Goal: Information Seeking & Learning: Check status

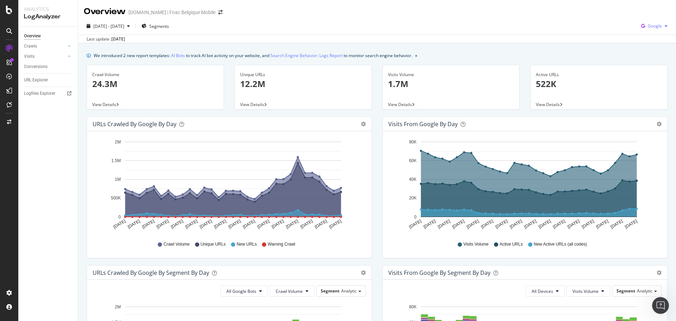
click at [653, 24] on span "Google" at bounding box center [655, 26] width 14 height 6
click at [645, 64] on span "OpenAI" at bounding box center [654, 66] width 26 height 6
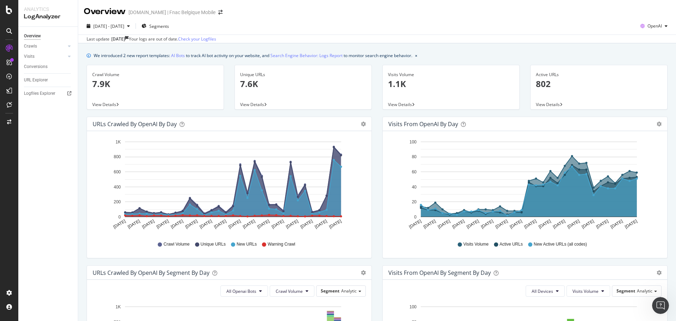
click at [639, 19] on div "2025 Jul. 1st - Jul. 31st Segments OpenAI Last update Aug. 06, 2025 Your logs a…" at bounding box center [377, 31] width 598 height 26
click at [645, 30] on div "OpenAI" at bounding box center [653, 26] width 33 height 11
click at [637, 75] on span at bounding box center [633, 79] width 8 height 8
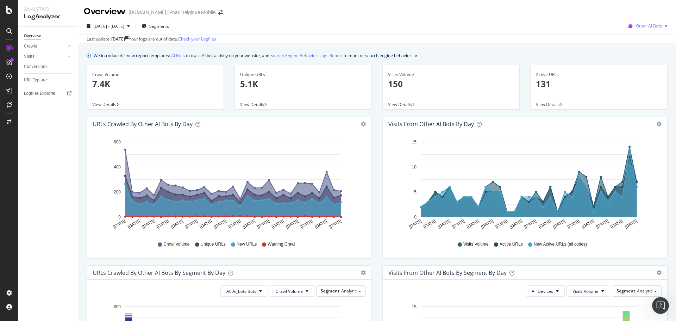
click at [640, 24] on span "Other AI Bots" at bounding box center [649, 26] width 26 height 6
click at [640, 71] on div "OpenAI" at bounding box center [644, 66] width 50 height 10
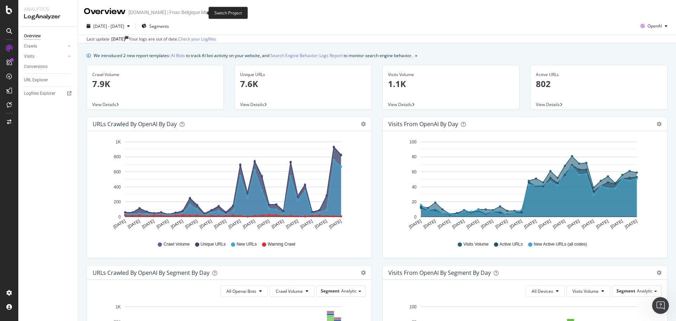
click at [218, 12] on icon "arrow-right-arrow-left" at bounding box center [220, 12] width 4 height 5
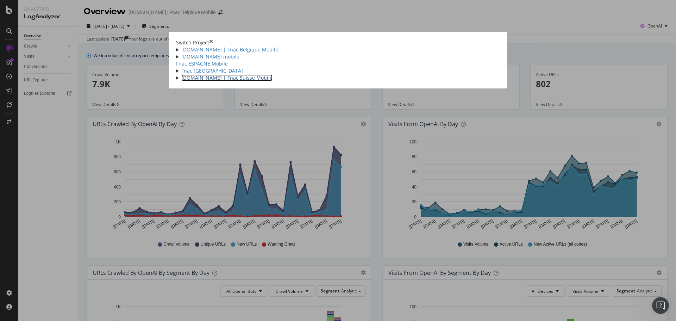
click at [181, 81] on link "fnac.ch | Fnac Suisse Mobile" at bounding box center [226, 77] width 91 height 7
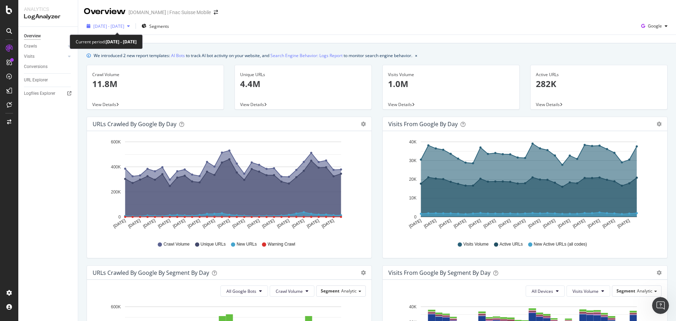
click at [130, 28] on icon "button" at bounding box center [128, 26] width 3 height 4
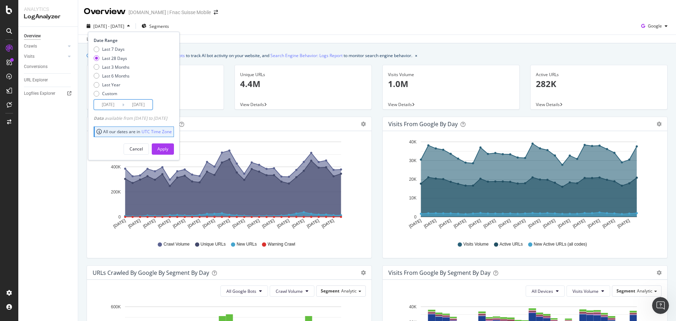
click at [109, 106] on input "2025/07/15" at bounding box center [108, 105] width 28 height 10
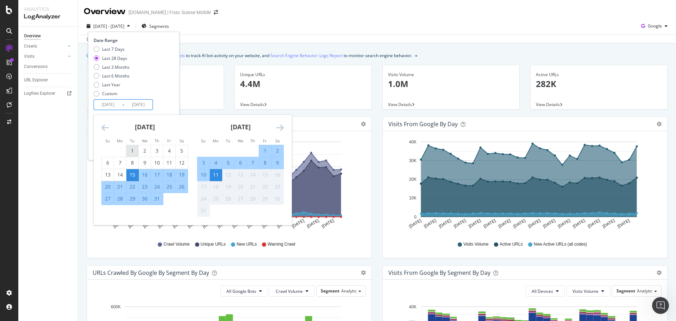
click at [131, 148] on div "1" at bounding box center [132, 150] width 12 height 7
type input "2025/07/01"
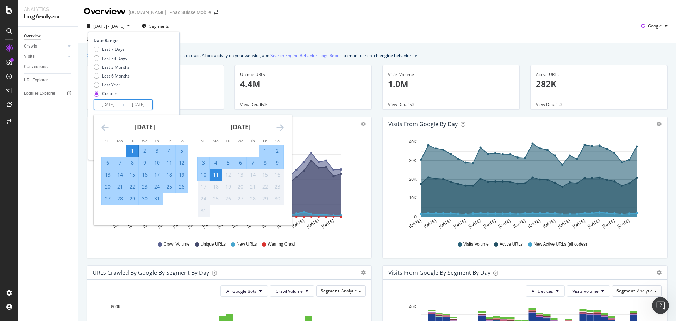
click at [156, 200] on div "31" at bounding box center [157, 198] width 12 height 7
type input "2025/07/31"
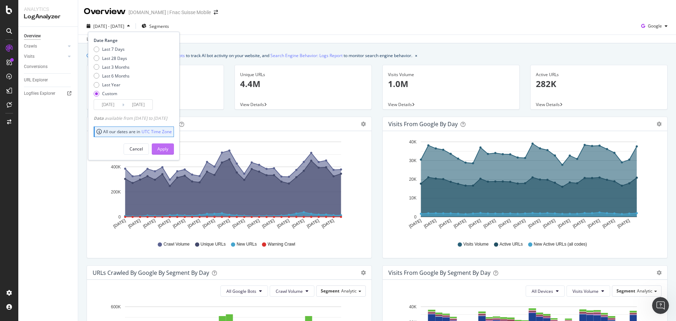
click at [172, 143] on button "Apply" at bounding box center [163, 148] width 22 height 11
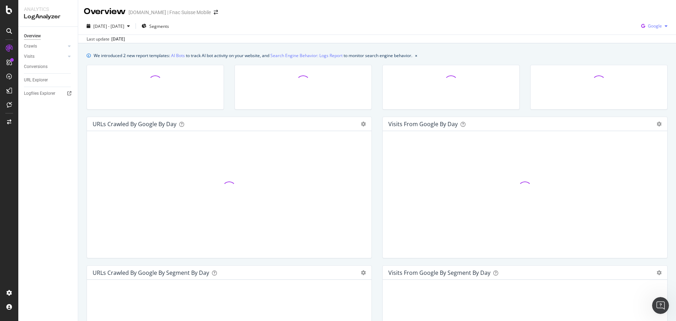
click at [641, 30] on icon "button" at bounding box center [643, 26] width 10 height 10
click at [640, 64] on div "OpenAI" at bounding box center [648, 66] width 49 height 10
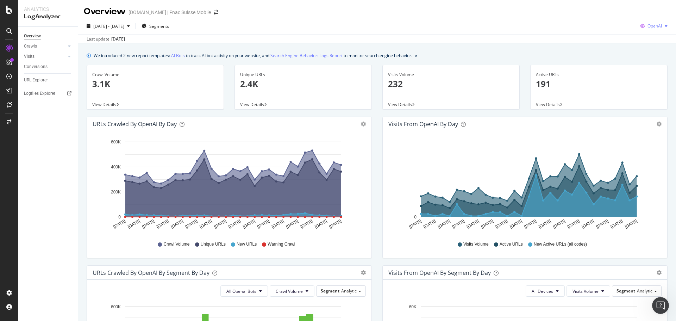
click at [648, 22] on div "OpenAI" at bounding box center [653, 26] width 33 height 11
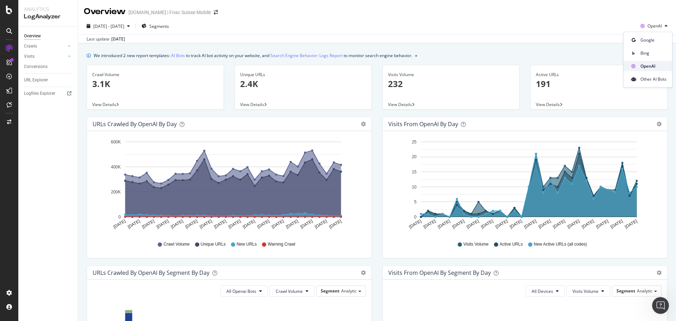
click at [642, 64] on span "OpenAI" at bounding box center [653, 66] width 26 height 6
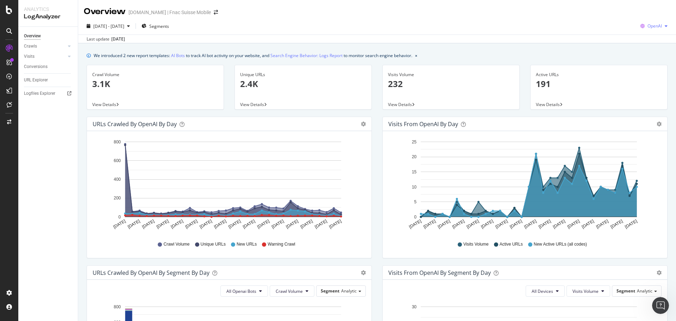
click at [648, 28] on span "OpenAI" at bounding box center [654, 26] width 14 height 6
click at [640, 76] on span "Other AI Bots" at bounding box center [653, 79] width 26 height 6
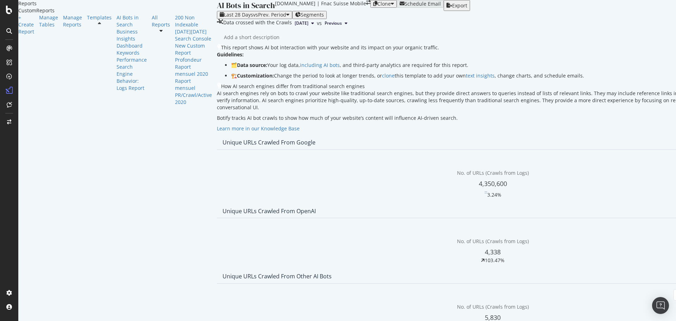
click at [325, 26] on span "Previous" at bounding box center [333, 23] width 17 height 6
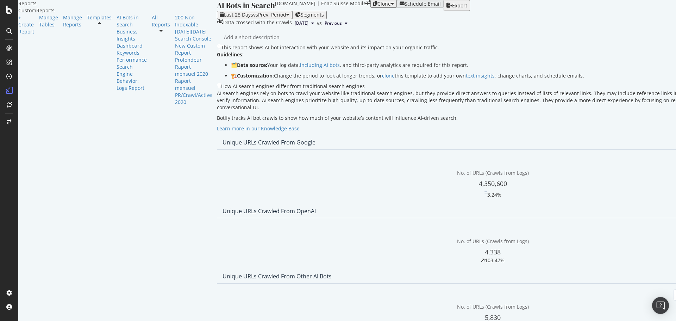
scroll to position [986, 0]
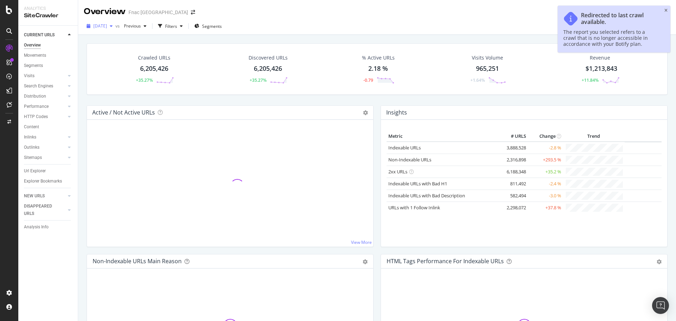
click at [107, 24] on span "2025 Jul. 31st" at bounding box center [100, 26] width 14 height 6
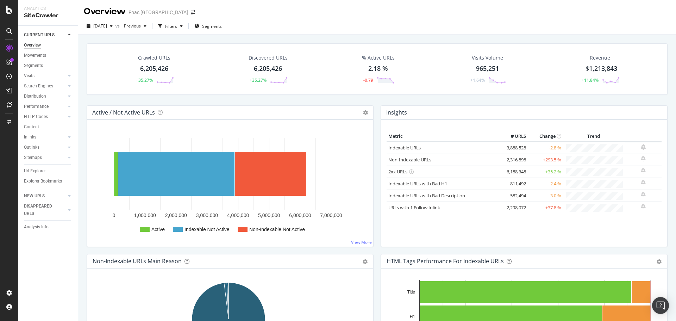
click at [296, 18] on div "2025 Jul. 31st vs Previous Filters Segments" at bounding box center [377, 26] width 598 height 17
click at [115, 25] on div "button" at bounding box center [111, 26] width 8 height 4
click at [127, 61] on div "2025 Jul. 5th 4.6M URLs" at bounding box center [130, 64] width 84 height 10
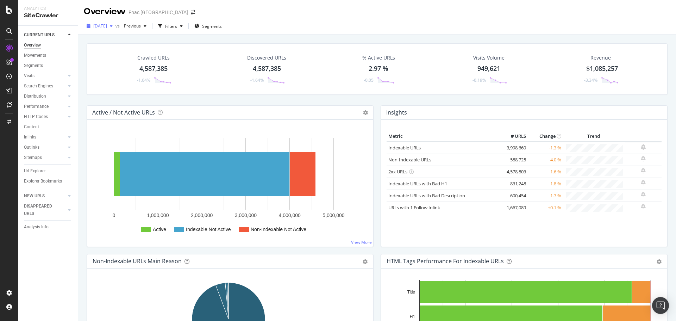
click at [113, 27] on icon "button" at bounding box center [111, 26] width 3 height 4
click at [125, 52] on div "[DATE]" at bounding box center [113, 51] width 38 height 6
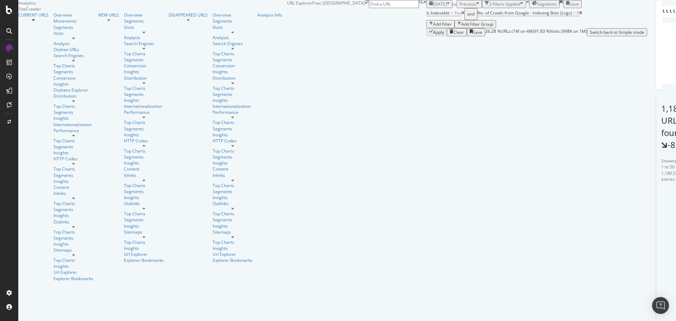
click at [429, 7] on div "2024 Feb. 1st" at bounding box center [439, 4] width 20 height 6
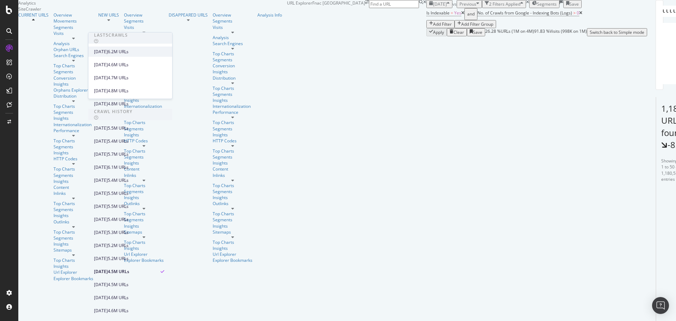
click at [108, 52] on div "[DATE]" at bounding box center [101, 52] width 14 height 6
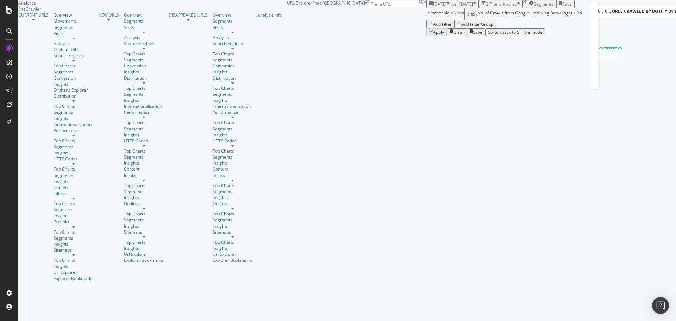
click at [447, 7] on icon "button" at bounding box center [448, 4] width 3 height 6
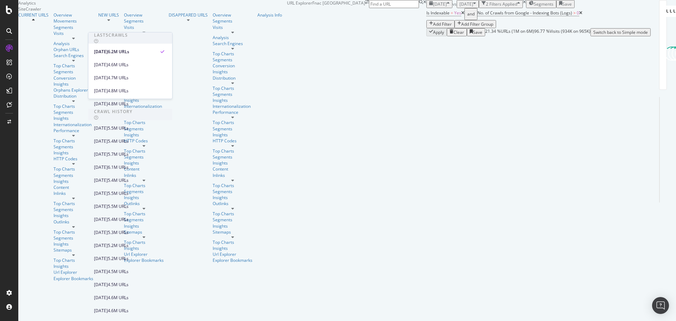
click at [447, 7] on icon "button" at bounding box center [448, 4] width 3 height 6
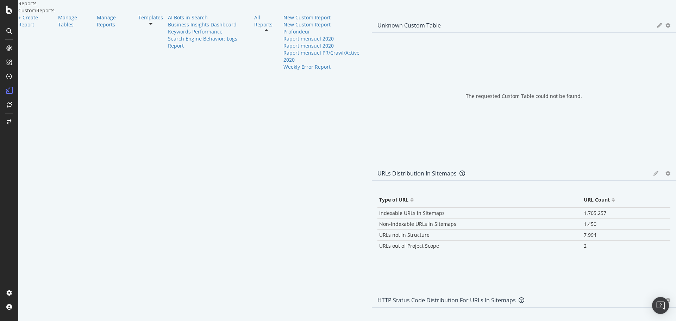
scroll to position [166, 0]
click at [283, 63] on div "Raport mensuel PR/Crawl/Active 2020" at bounding box center [324, 56] width 83 height 14
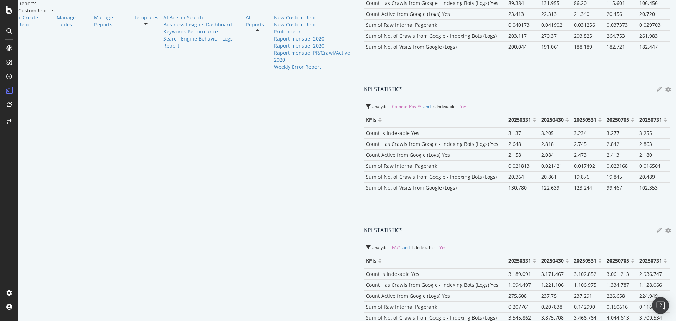
scroll to position [141, 0]
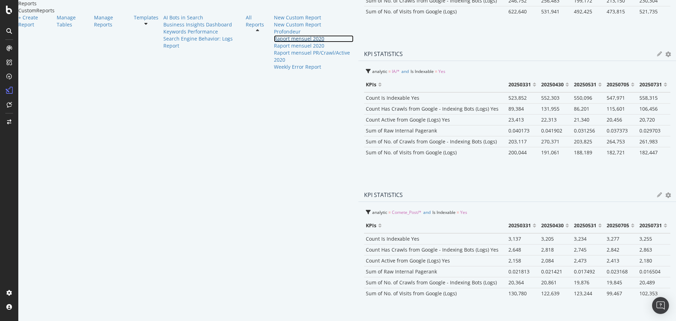
click at [274, 42] on div "Raport mensuel 2020" at bounding box center [314, 38] width 80 height 7
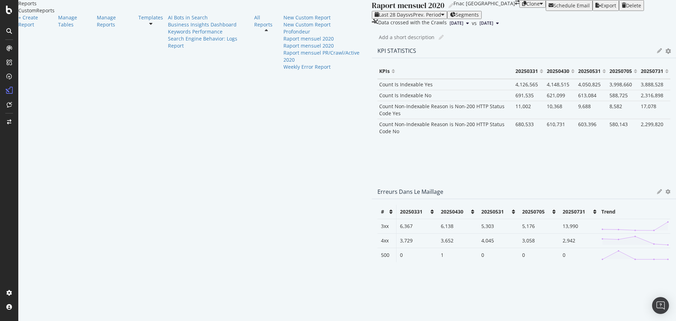
click at [641, 99] on span "2,316,898" at bounding box center [652, 95] width 23 height 7
click at [379, 99] on span "Count Is Indexable No" at bounding box center [405, 95] width 52 height 7
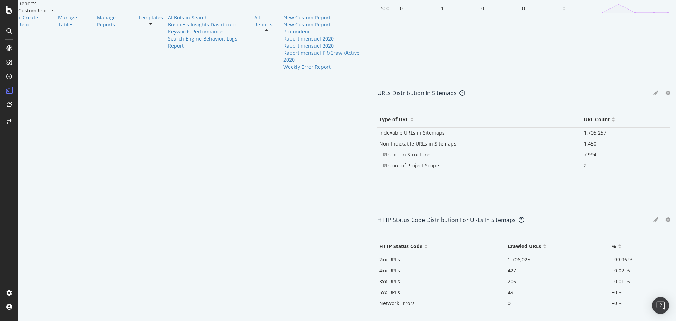
scroll to position [211, 0]
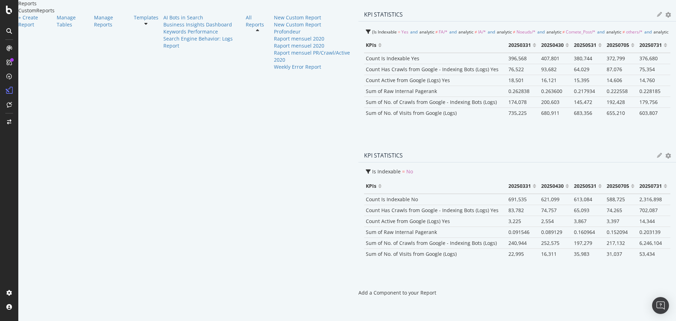
scroll to position [950, 0]
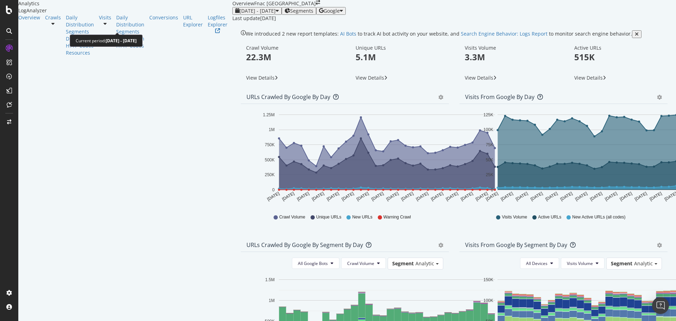
click at [239, 14] on span "2025 Jul. 13th - Aug. 11th" at bounding box center [257, 10] width 36 height 7
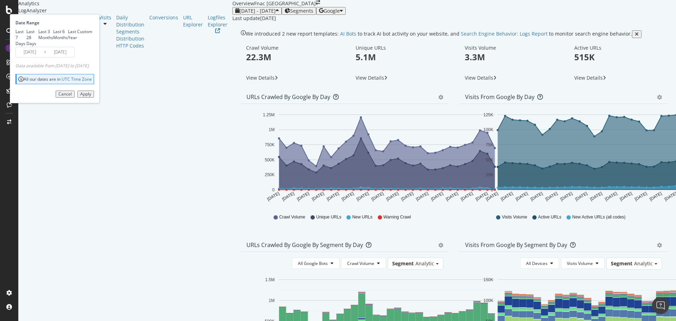
click at [44, 57] on input "2025/07/15" at bounding box center [30, 52] width 28 height 10
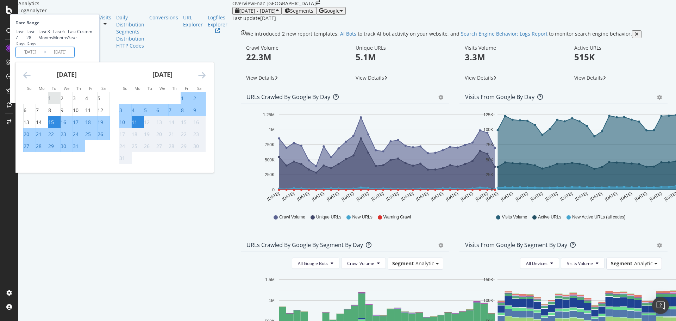
click at [51, 102] on div "1" at bounding box center [49, 98] width 3 height 7
type input "2025/07/01"
click at [78, 150] on div "31" at bounding box center [76, 146] width 6 height 7
type input "2025/07/31"
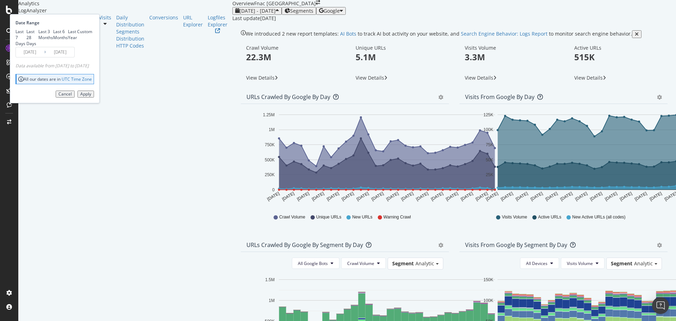
click at [91, 96] on div "Apply" at bounding box center [85, 94] width 11 height 5
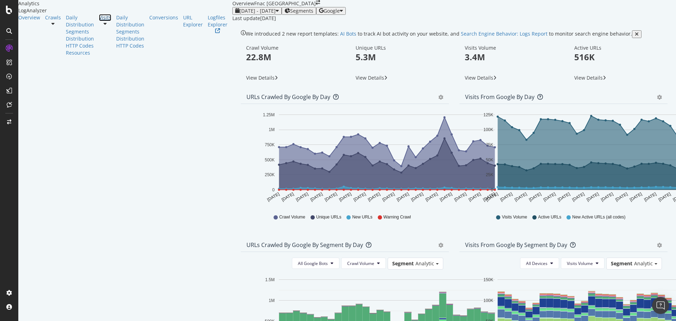
click at [99, 21] on link "Visits" at bounding box center [105, 17] width 12 height 7
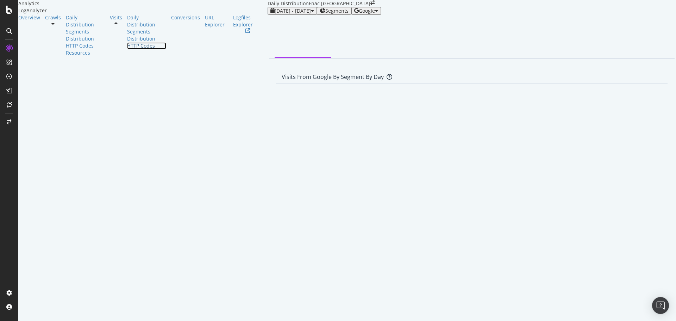
click at [127, 49] on div "HTTP Codes" at bounding box center [146, 45] width 39 height 7
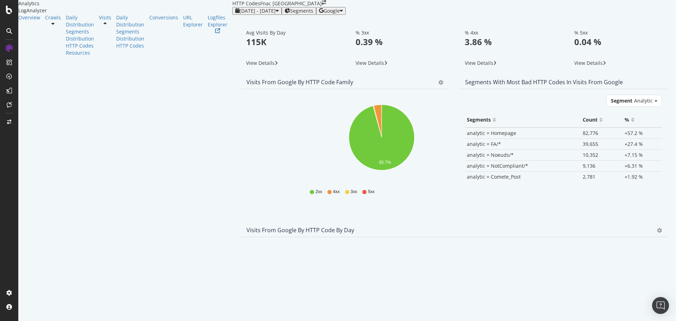
click at [438, 85] on icon "gear" at bounding box center [440, 82] width 5 height 5
click at [392, 116] on span "Table" at bounding box center [420, 111] width 56 height 11
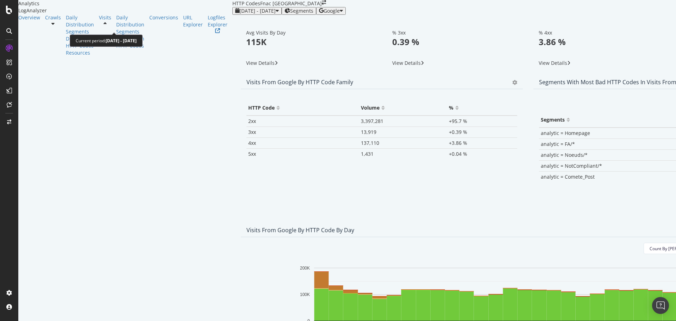
click at [276, 14] on div "button" at bounding box center [277, 11] width 3 height 6
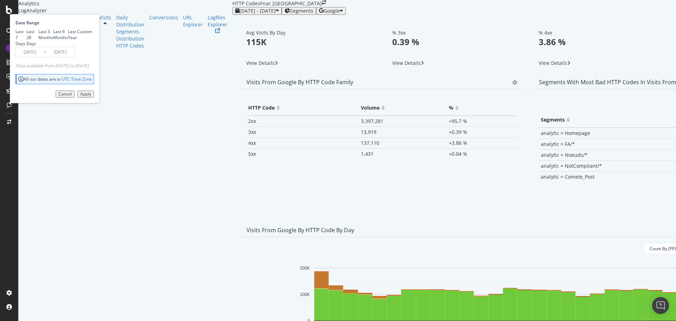
click at [44, 57] on input "2025/07/01" at bounding box center [30, 52] width 28 height 10
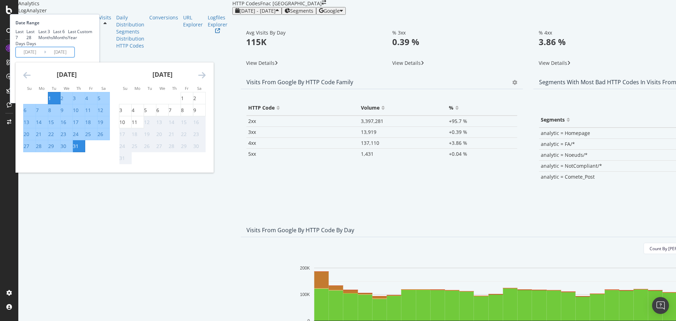
click at [31, 79] on icon "Move backward to switch to the previous month." at bounding box center [26, 75] width 7 height 8
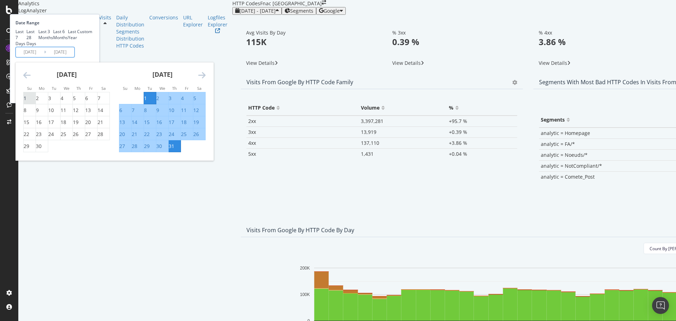
click at [26, 102] on div "1" at bounding box center [25, 98] width 3 height 7
type input "2025/06/01"
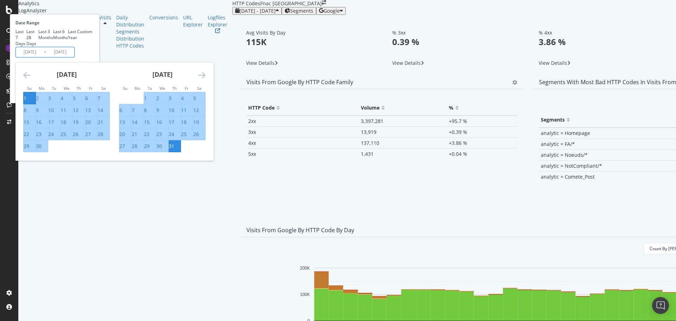
click at [42, 150] on div "30" at bounding box center [39, 146] width 6 height 7
type input "2025/06/30"
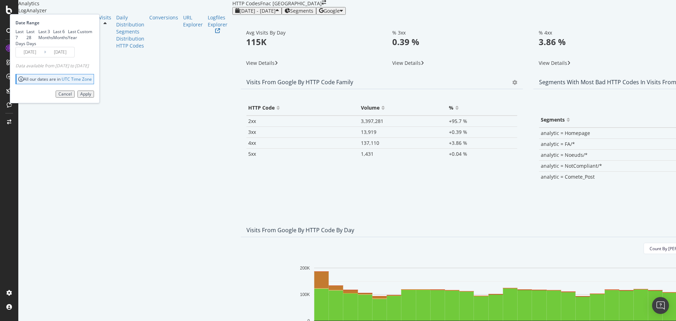
click at [91, 96] on div "Apply" at bounding box center [85, 94] width 11 height 5
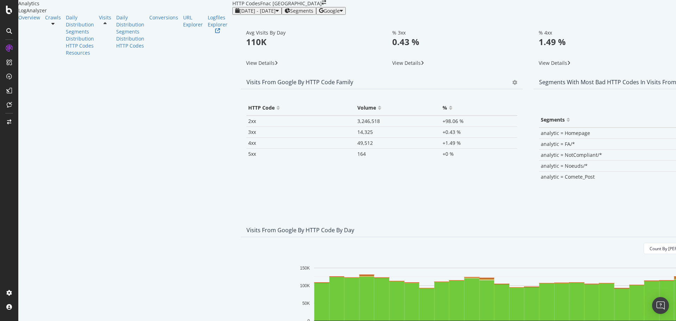
click at [61, 26] on div at bounding box center [53, 23] width 16 height 5
click at [66, 49] on div "HTTP Codes" at bounding box center [80, 45] width 28 height 7
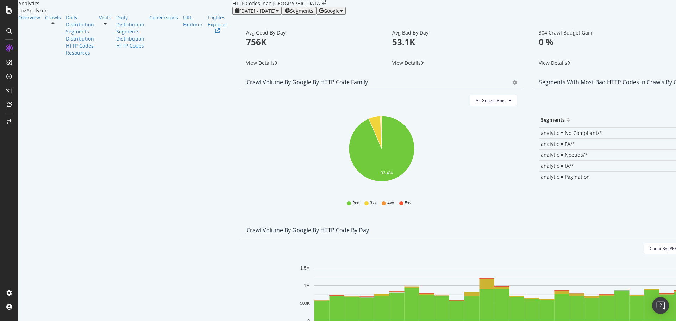
click at [505, 86] on div "Pie Table" at bounding box center [511, 81] width 12 height 7
click at [512, 85] on icon "gear" at bounding box center [514, 82] width 5 height 5
click at [466, 116] on span "Table" at bounding box center [494, 111] width 56 height 11
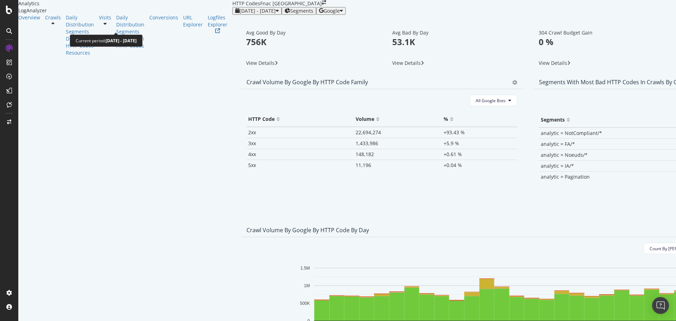
click at [235, 14] on div "2025 Jun. 1st - Jun. 30th" at bounding box center [257, 11] width 44 height 6
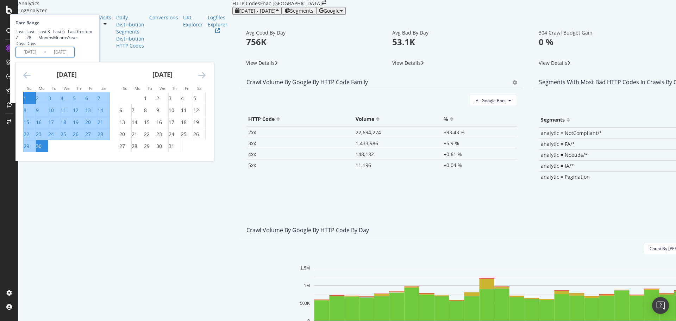
click at [44, 57] on input "2025/06/01" at bounding box center [30, 52] width 28 height 10
click at [156, 102] on div "1" at bounding box center [150, 98] width 12 height 7
type input "2025/07/01"
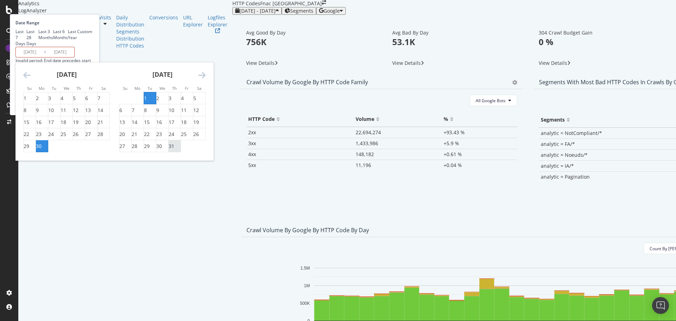
click at [174, 150] on div "31" at bounding box center [172, 146] width 6 height 7
type input "2025/07/31"
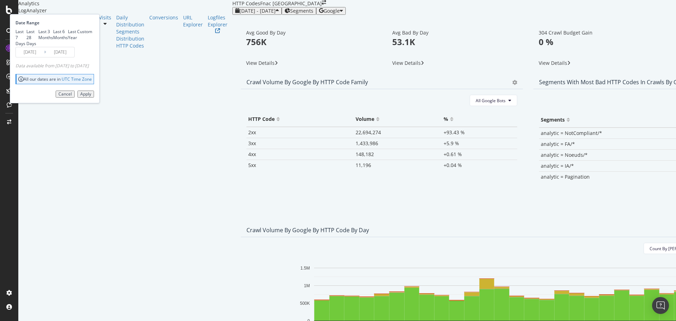
click at [91, 96] on div "Apply" at bounding box center [85, 94] width 11 height 5
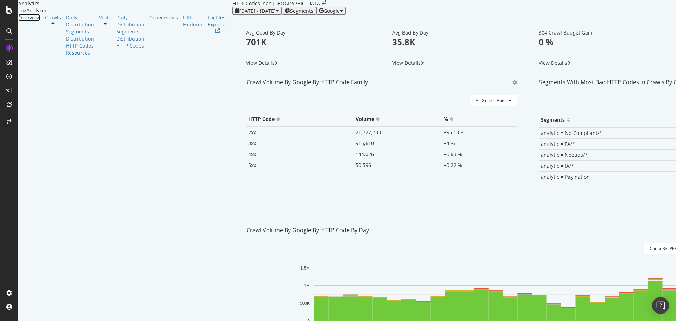
click at [37, 21] on div "Overview" at bounding box center [29, 17] width 22 height 7
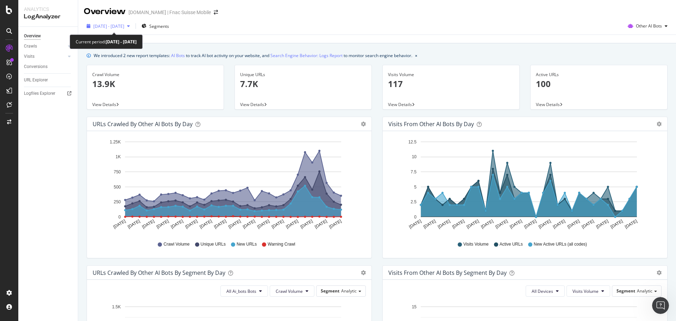
click at [133, 30] on div "2025 Jul. 1st - Jul. 31st" at bounding box center [108, 26] width 49 height 11
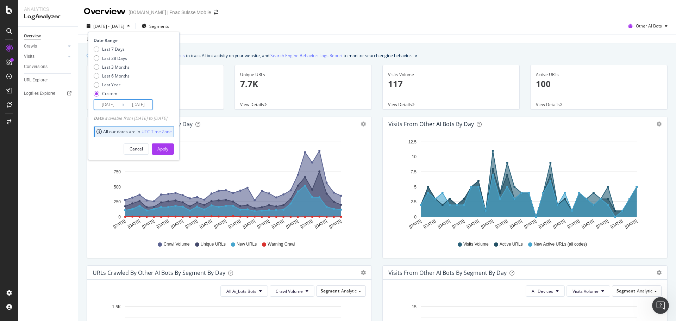
click at [109, 108] on input "2025/07/01" at bounding box center [108, 105] width 28 height 10
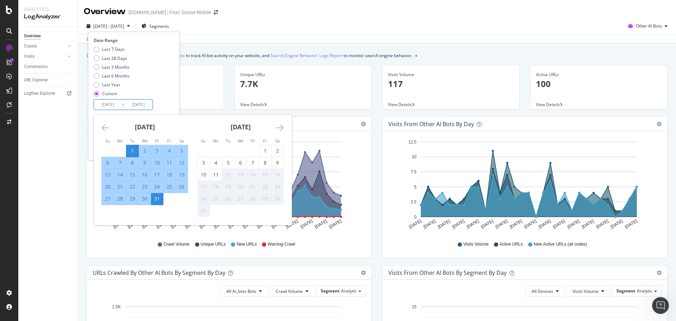
click at [106, 127] on icon "Move backward to switch to the previous month." at bounding box center [104, 127] width 7 height 8
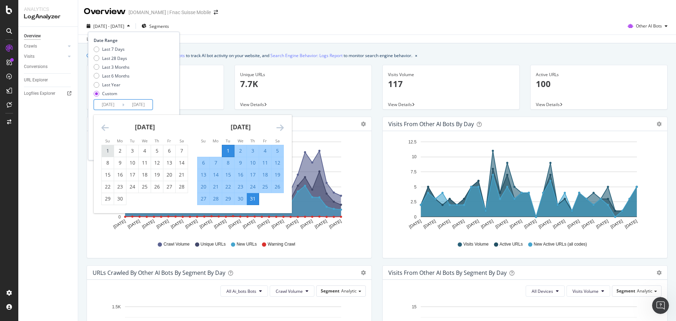
click at [108, 148] on div "1" at bounding box center [108, 150] width 12 height 7
type input "2025/06/01"
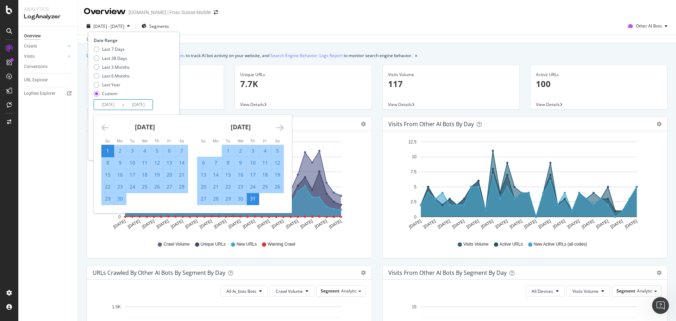
click at [120, 202] on div "30" at bounding box center [120, 198] width 12 height 7
type input "2025/06/30"
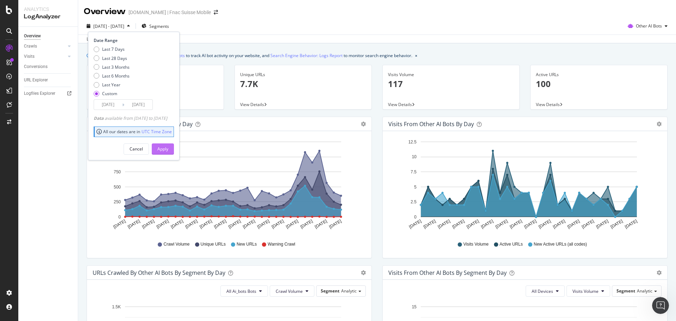
click at [168, 144] on div "Apply" at bounding box center [162, 149] width 11 height 11
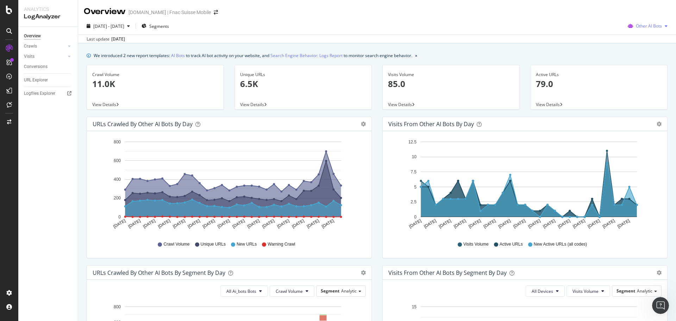
click at [658, 21] on div "Other AI Bots" at bounding box center [647, 26] width 45 height 11
click at [644, 39] on span "Google" at bounding box center [649, 40] width 27 height 6
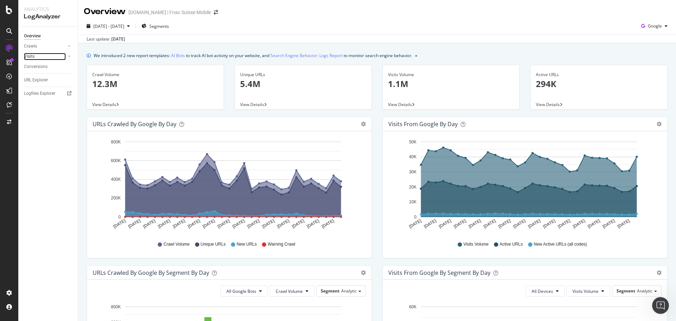
click at [48, 56] on link "Visits" at bounding box center [45, 56] width 42 height 7
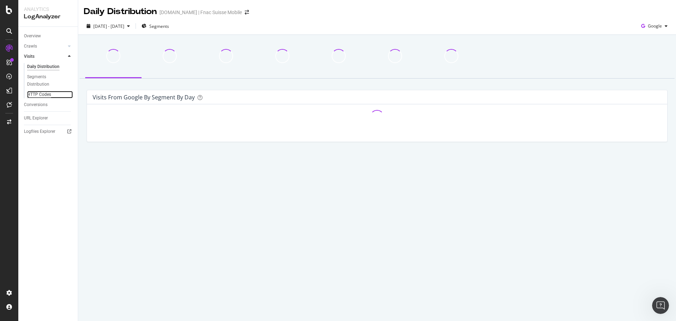
click at [40, 94] on div "HTTP Codes" at bounding box center [39, 94] width 24 height 7
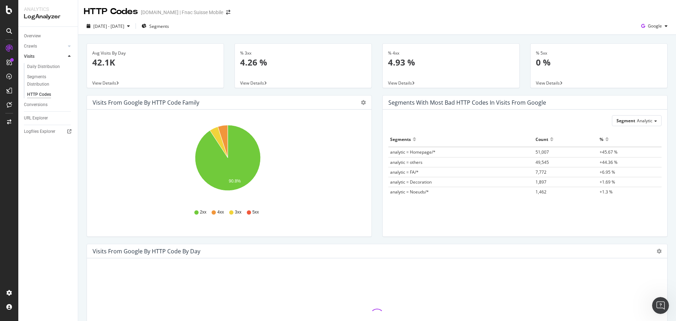
click at [356, 99] on div "Visits from google by HTTP Code Family Pie Table" at bounding box center [229, 102] width 284 height 14
click at [357, 101] on div "Pie Table" at bounding box center [360, 102] width 12 height 5
click at [358, 106] on div "Visits from google by HTTP Code Family Pie Table" at bounding box center [229, 102] width 284 height 14
click at [361, 104] on icon "gear" at bounding box center [363, 102] width 5 height 5
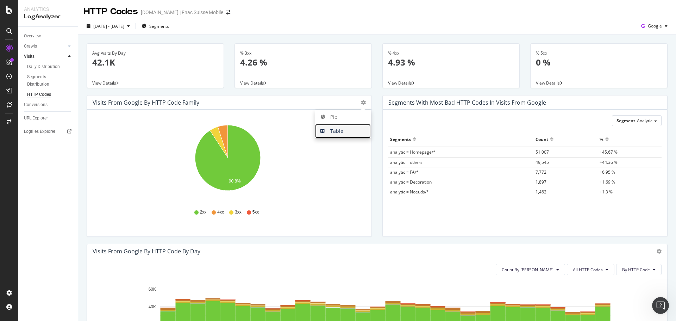
click at [354, 128] on span "Table" at bounding box center [343, 131] width 56 height 11
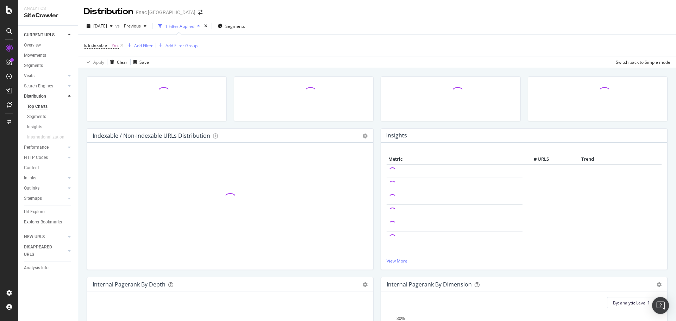
scroll to position [70, 0]
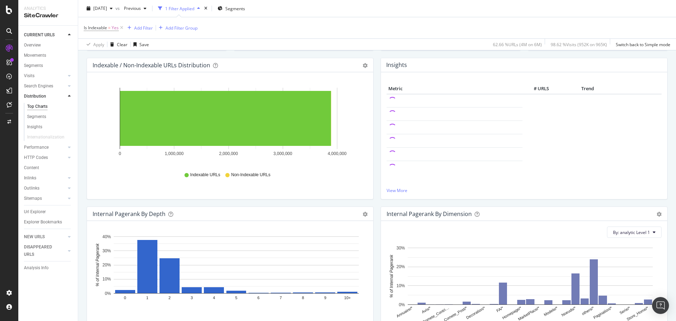
click at [366, 213] on div "Internal Pagerank by Depth Bar (by Value) Bar (by Percentage) Table Export as C…" at bounding box center [230, 214] width 286 height 14
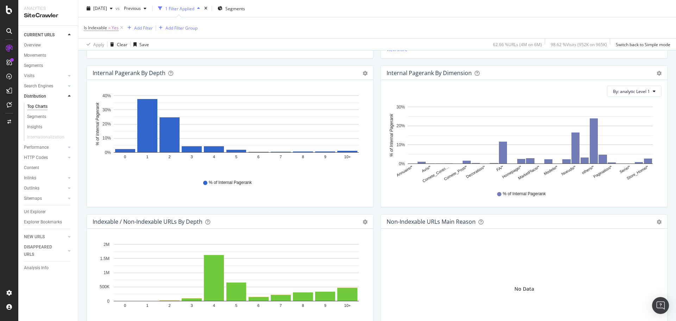
click at [367, 223] on div "Indexable / Non-Indexable URLs by Depth Bar (by Value) Bar (by Percentage) Tabl…" at bounding box center [230, 221] width 286 height 14
click at [366, 223] on div "Indexable / Non-Indexable URLs by Depth Bar (by Value) Bar (by Percentage) Tabl…" at bounding box center [230, 221] width 286 height 14
click at [364, 222] on icon "gear" at bounding box center [365, 221] width 5 height 5
click at [342, 259] on span "Table" at bounding box center [341, 262] width 64 height 10
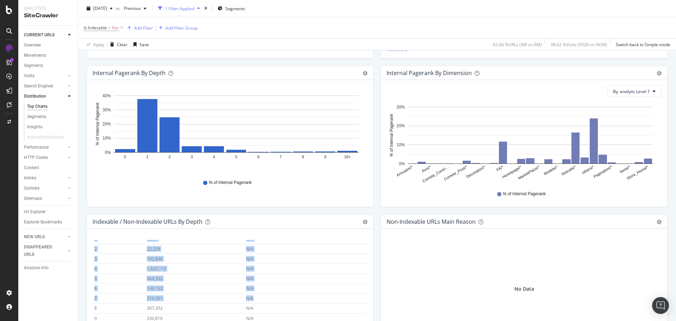
scroll to position [282, 0]
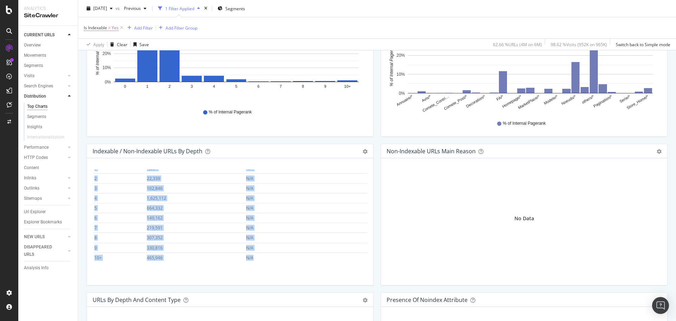
drag, startPoint x: 93, startPoint y: 271, endPoint x: 266, endPoint y: 259, distance: 173.9
click at [266, 259] on tbody "0 1 N/A 1 1,031 N/A 2 22,339 N/A 3 102,846 N/A 4 1,625,112 N/A 5 664,332 N/A 6 …" at bounding box center [230, 207] width 275 height 109
copy tbody "1 1,031 N/A 2 22,339 N/A 3 102,846 N/A 4 1,625,112 N/A 5 664,332 N/A 6 149,162 …"
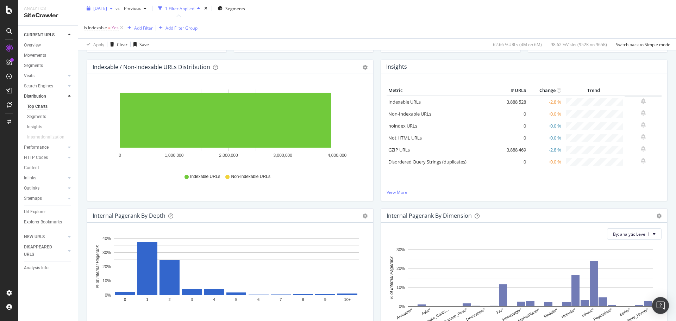
scroll to position [35, 0]
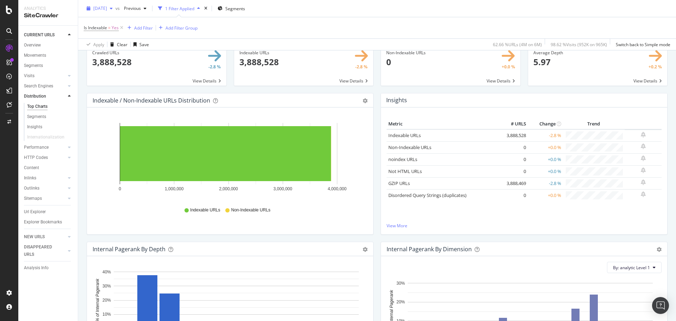
click at [107, 8] on span "[DATE]" at bounding box center [100, 8] width 14 height 6
click at [126, 44] on div "[DATE]" at bounding box center [113, 47] width 38 height 6
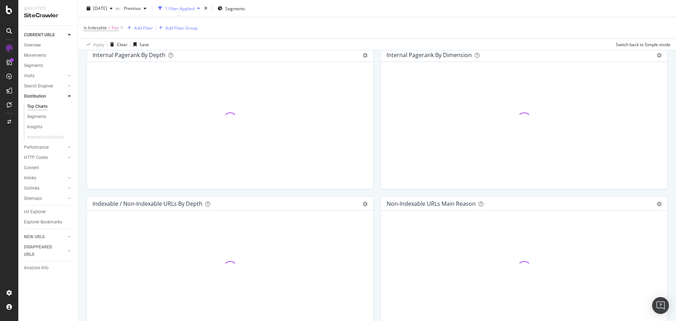
scroll to position [282, 0]
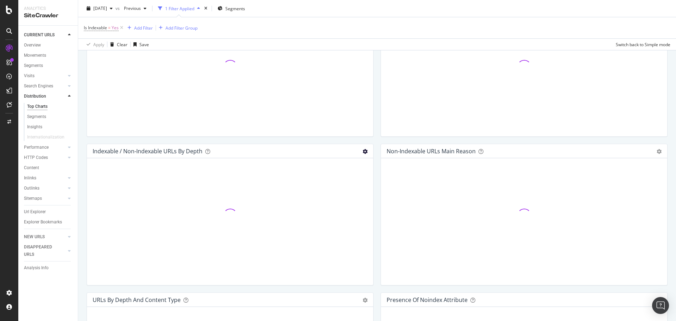
click at [363, 151] on icon "gear" at bounding box center [365, 151] width 5 height 5
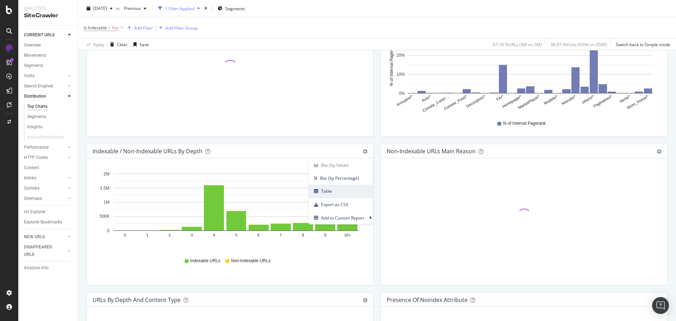
click at [336, 191] on span "Table" at bounding box center [341, 191] width 64 height 10
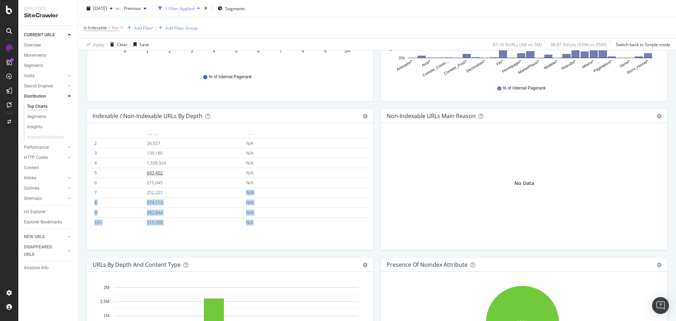
scroll to position [0, 0]
drag, startPoint x: 263, startPoint y: 220, endPoint x: 95, endPoint y: 162, distance: 177.2
click at [95, 162] on tbody "0 1 N/A 1 1,042 N/A 2 26,527 N/A 3 139,180 N/A 4 1,598,929 N/A 5 693,402 N/A 6 …" at bounding box center [230, 203] width 275 height 109
copy tbody "1 1,042 N/A 2 26,527 N/A 3 139,180 N/A 4 1,598,929 N/A 5 693,402 N/A 6 215,045 …"
